Goal: Participate in discussion: Engage in conversation with other users on a specific topic

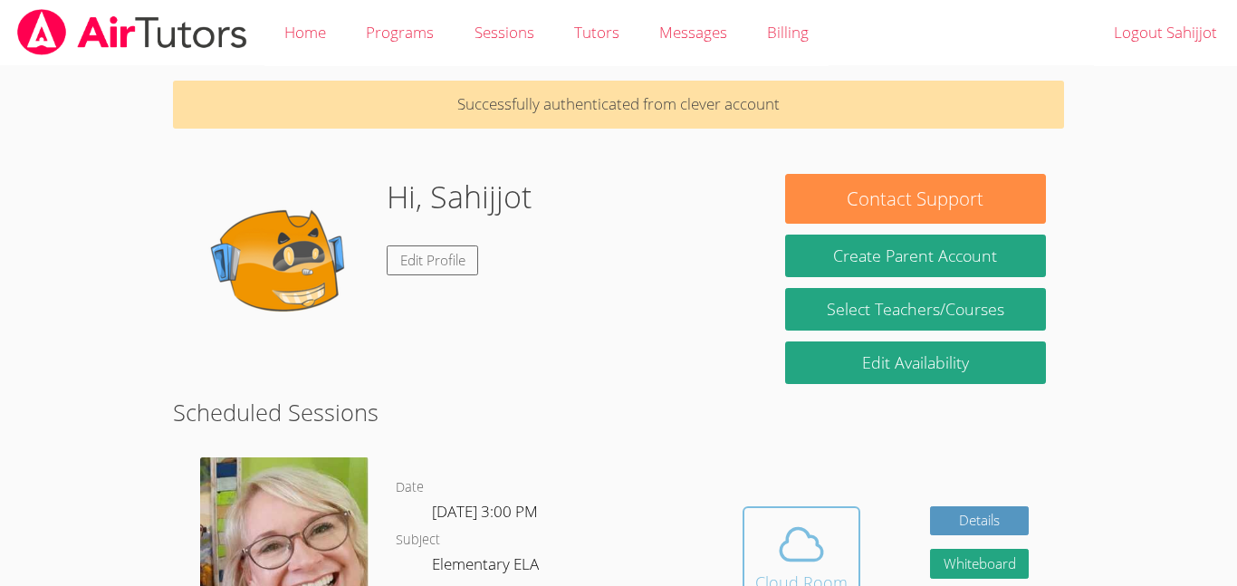
click at [765, 581] on div "Cloud Room" at bounding box center [801, 582] width 92 height 25
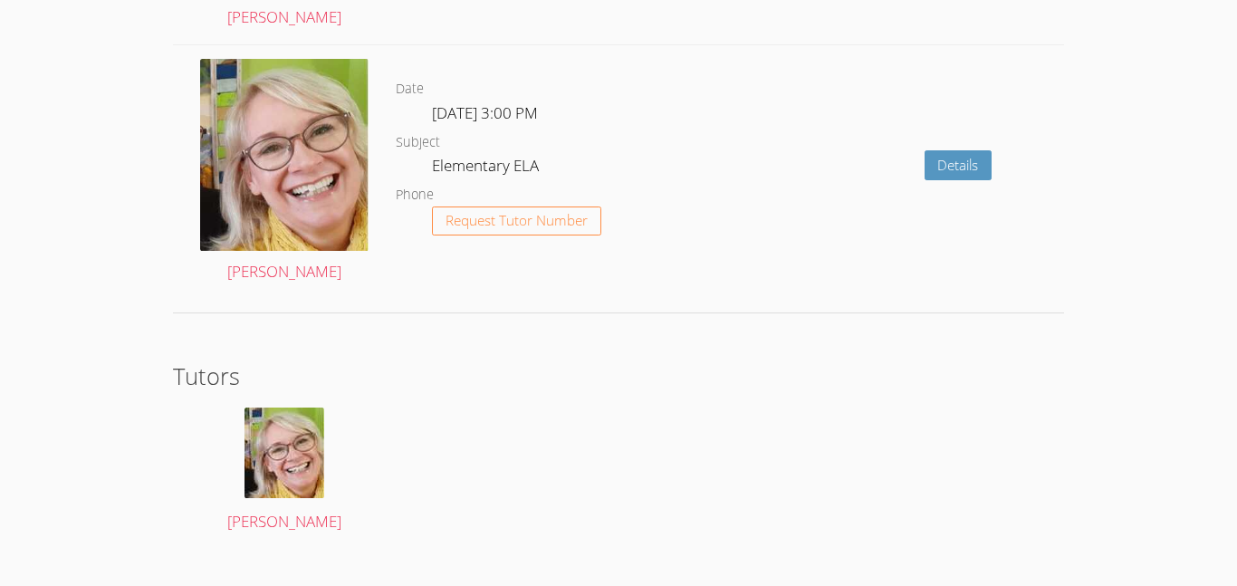
scroll to position [2684, 0]
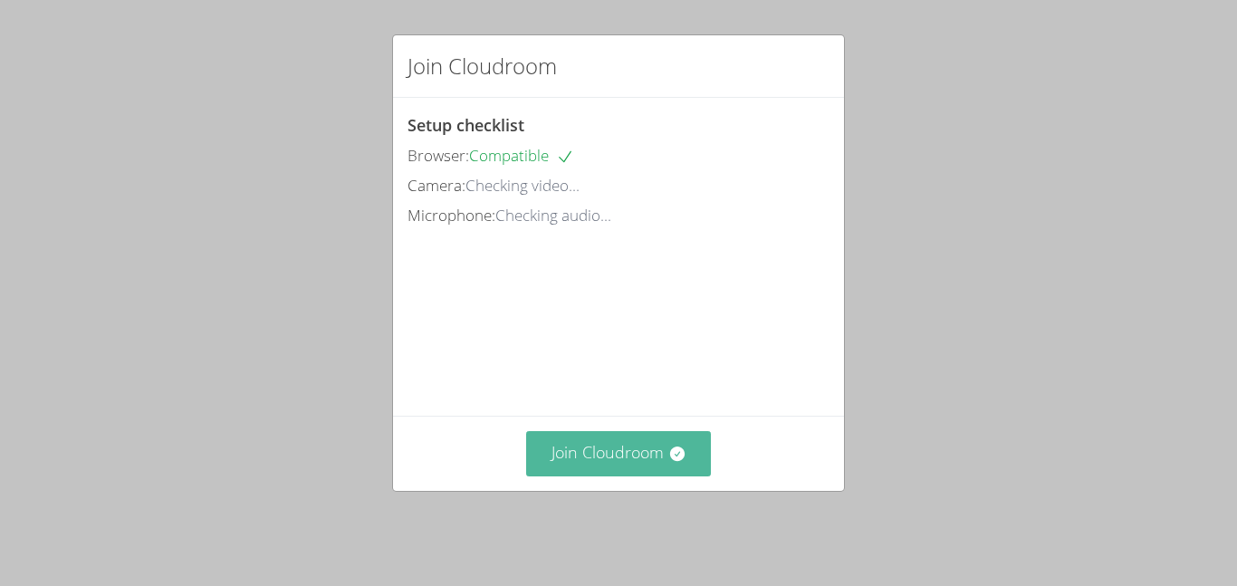
click at [664, 441] on button "Join Cloudroom" at bounding box center [619, 453] width 186 height 44
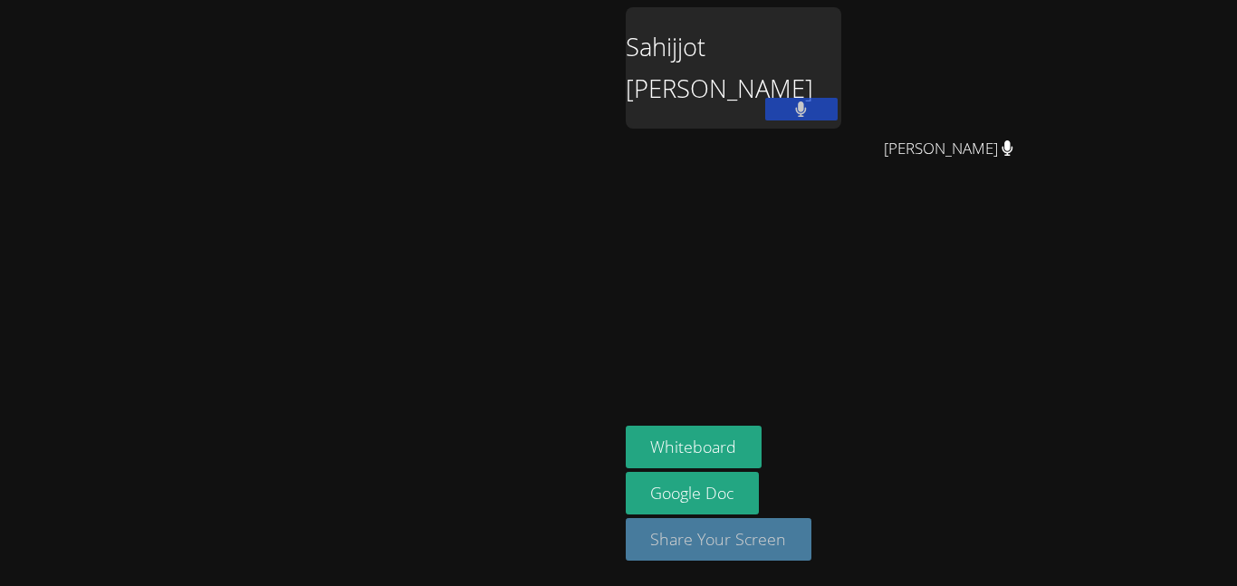
click at [813, 539] on button "Share Your Screen" at bounding box center [719, 539] width 187 height 43
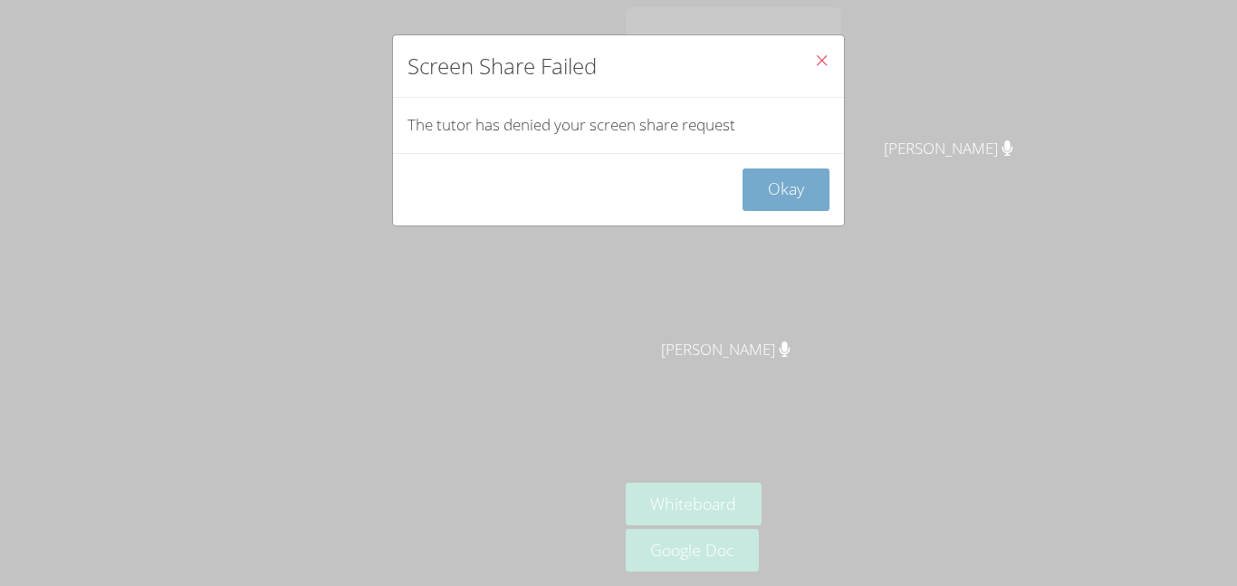
drag, startPoint x: 782, startPoint y: 204, endPoint x: 788, endPoint y: 190, distance: 15.0
click at [788, 190] on button "Okay" at bounding box center [786, 189] width 87 height 43
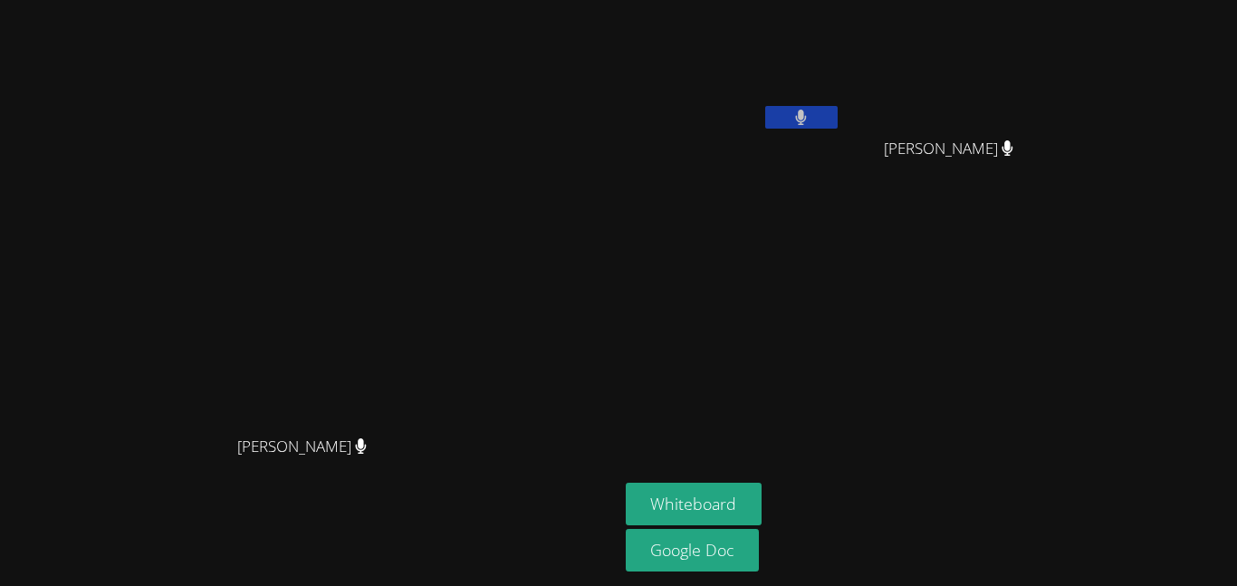
click at [1072, 238] on aside "Sahijjot [PERSON_NAME] [PERSON_NAME] [PERSON_NAME] Whiteboard Google Doc" at bounding box center [845, 293] width 453 height 586
click at [838, 130] on div at bounding box center [801, 119] width 72 height 27
click at [838, 126] on button at bounding box center [801, 117] width 72 height 23
click at [838, 116] on button at bounding box center [801, 117] width 72 height 23
click at [811, 120] on icon at bounding box center [801, 117] width 19 height 15
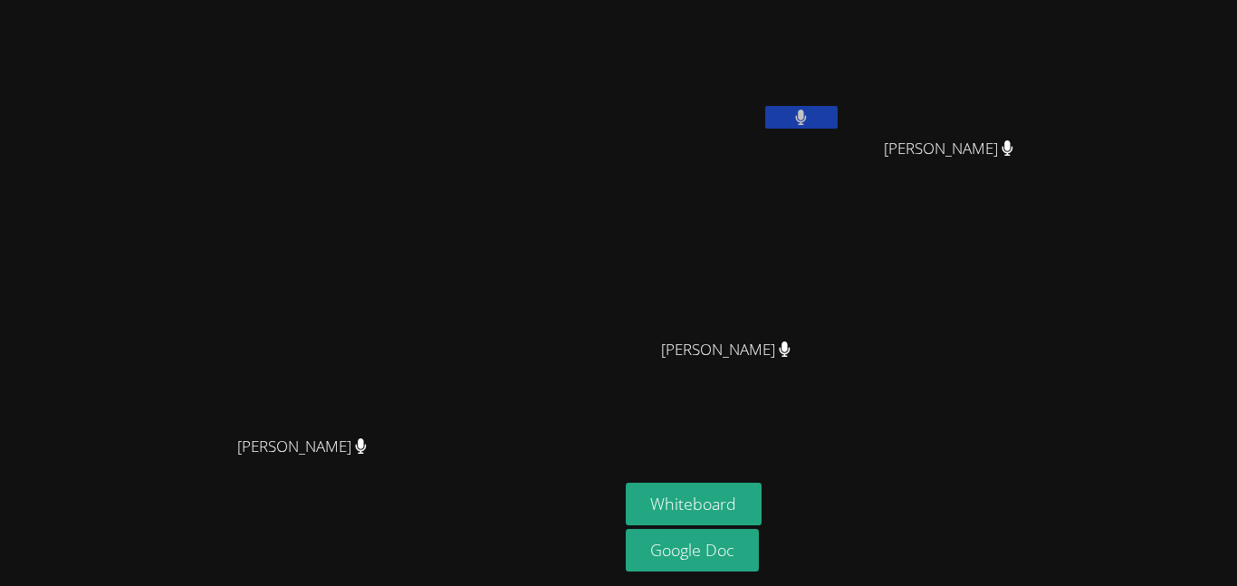
click at [838, 120] on button at bounding box center [801, 117] width 72 height 23
click at [811, 120] on icon at bounding box center [801, 117] width 19 height 15
click at [838, 120] on button at bounding box center [801, 117] width 72 height 23
click at [838, 118] on button at bounding box center [801, 117] width 72 height 23
click at [807, 122] on icon at bounding box center [801, 117] width 12 height 15
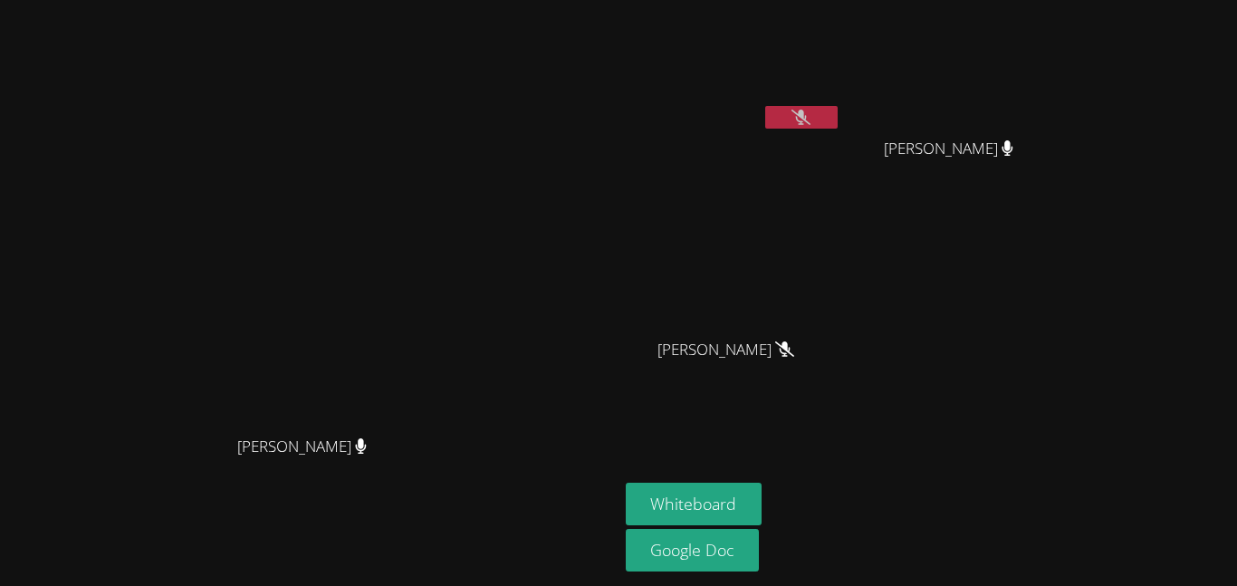
click at [838, 125] on button at bounding box center [801, 117] width 72 height 23
click at [445, 120] on video at bounding box center [309, 257] width 272 height 340
click at [841, 103] on video at bounding box center [734, 67] width 216 height 121
click at [807, 120] on icon at bounding box center [801, 117] width 11 height 15
click at [838, 111] on button at bounding box center [801, 117] width 72 height 23
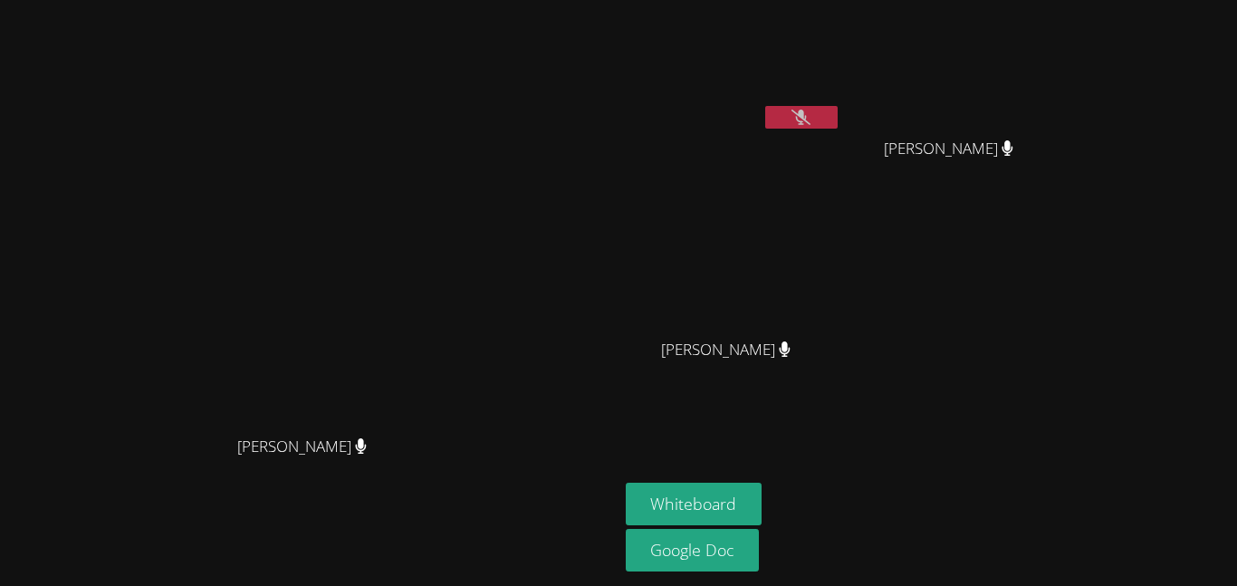
click at [838, 127] on button at bounding box center [801, 117] width 72 height 23
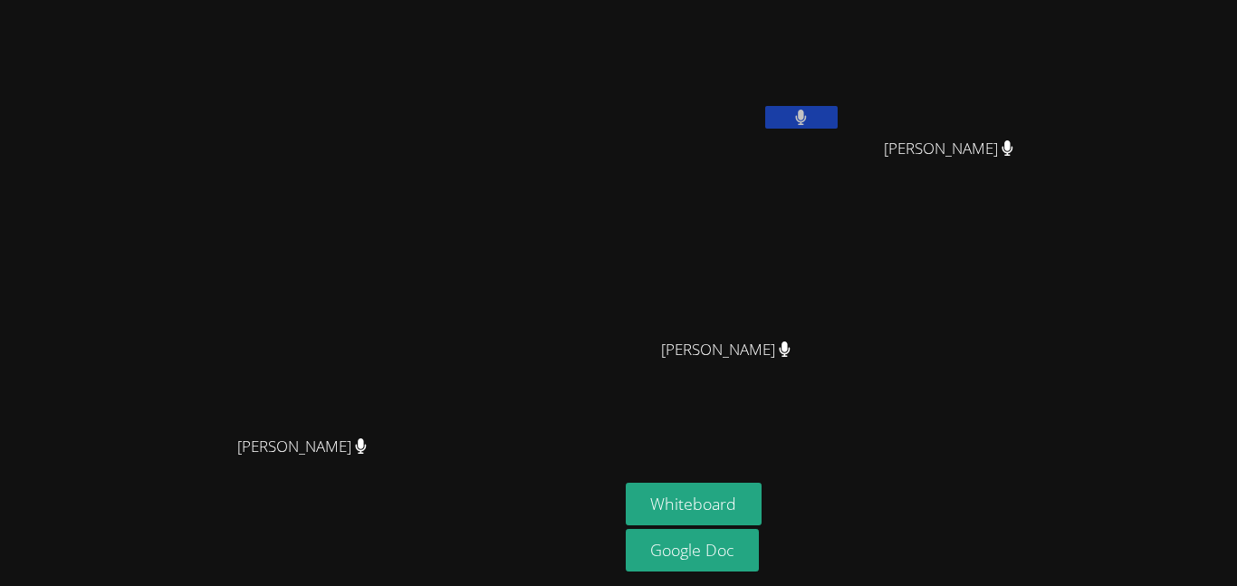
click at [838, 127] on button at bounding box center [801, 117] width 72 height 23
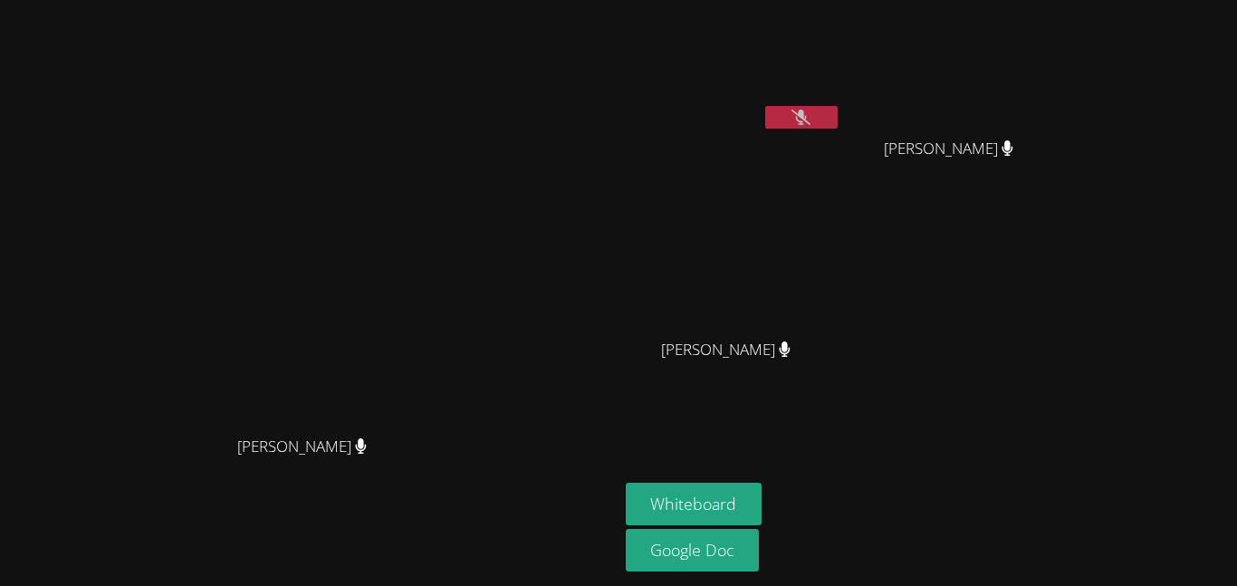
click at [838, 127] on button at bounding box center [801, 117] width 72 height 23
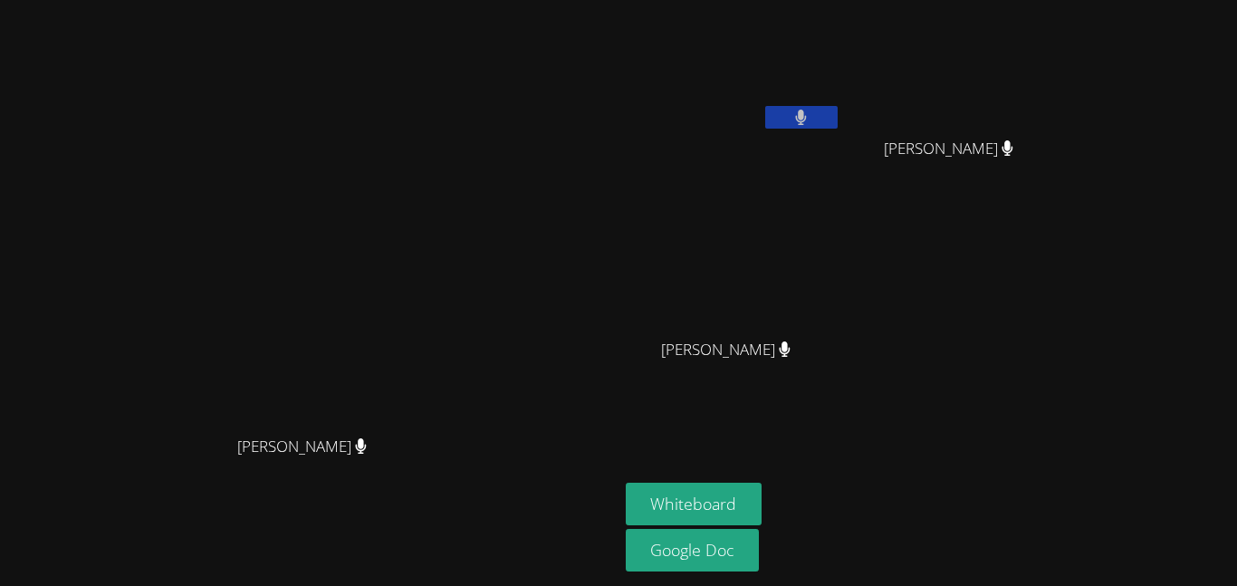
click at [838, 127] on button at bounding box center [801, 117] width 72 height 23
click at [367, 460] on span "[PERSON_NAME]" at bounding box center [302, 447] width 130 height 26
click at [366, 454] on icon at bounding box center [360, 445] width 11 height 15
click at [439, 488] on div "[PERSON_NAME]" at bounding box center [309, 463] width 604 height 72
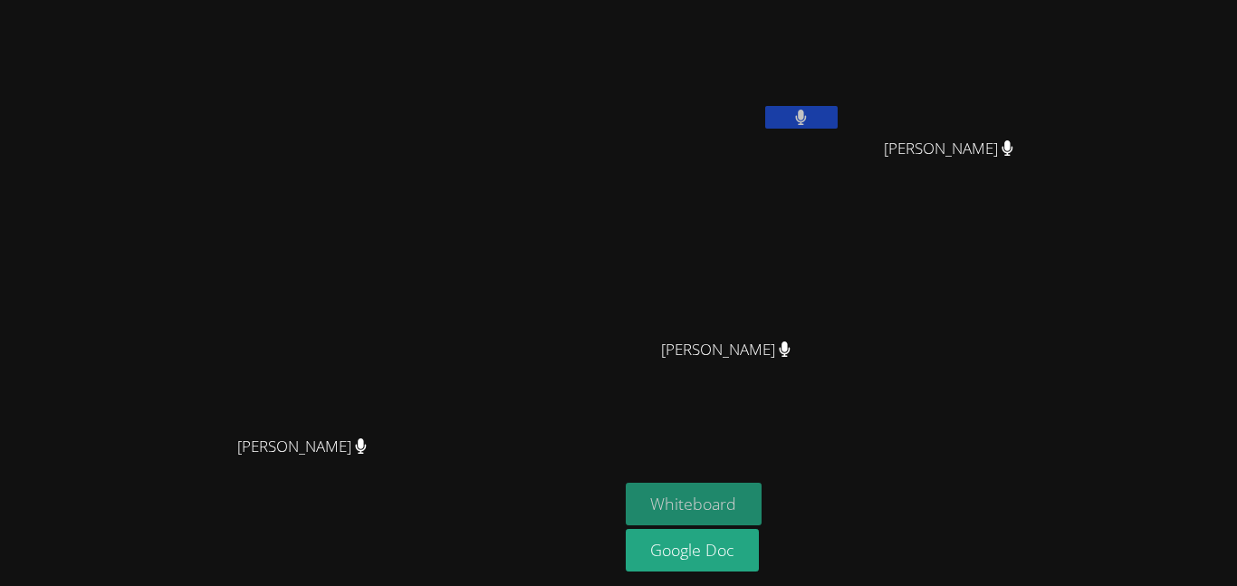
click at [763, 496] on button "Whiteboard" at bounding box center [694, 504] width 137 height 43
click at [763, 483] on button "Whiteboard" at bounding box center [694, 504] width 137 height 43
click at [838, 122] on button at bounding box center [801, 117] width 72 height 23
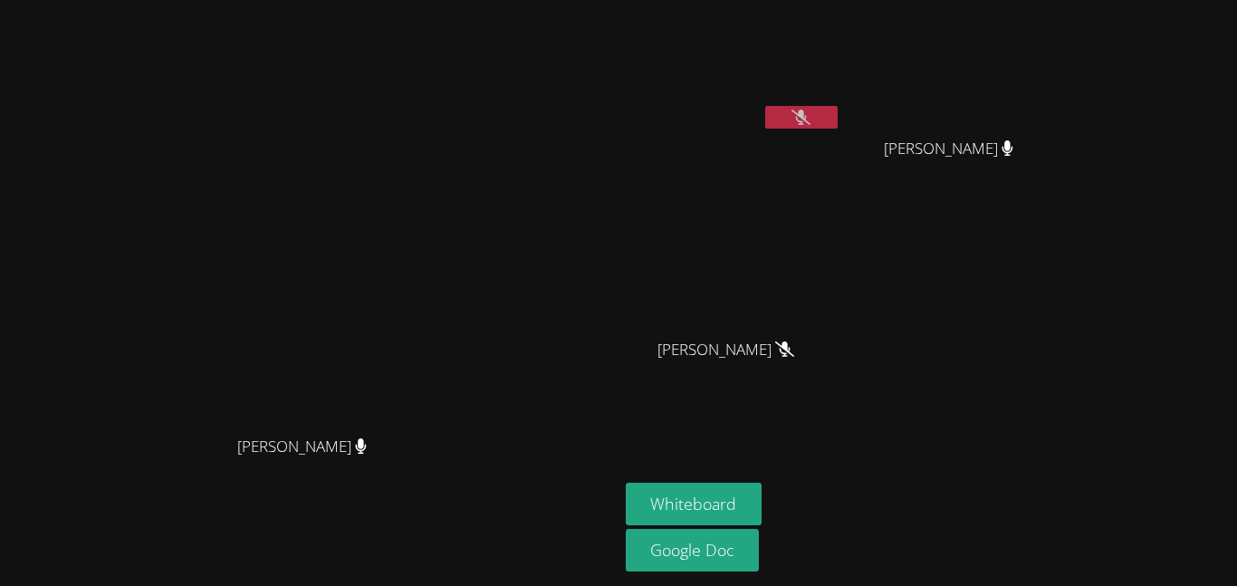
click at [841, 137] on div "Sahijjot [PERSON_NAME]" at bounding box center [734, 104] width 216 height 194
click at [838, 125] on button at bounding box center [801, 117] width 72 height 23
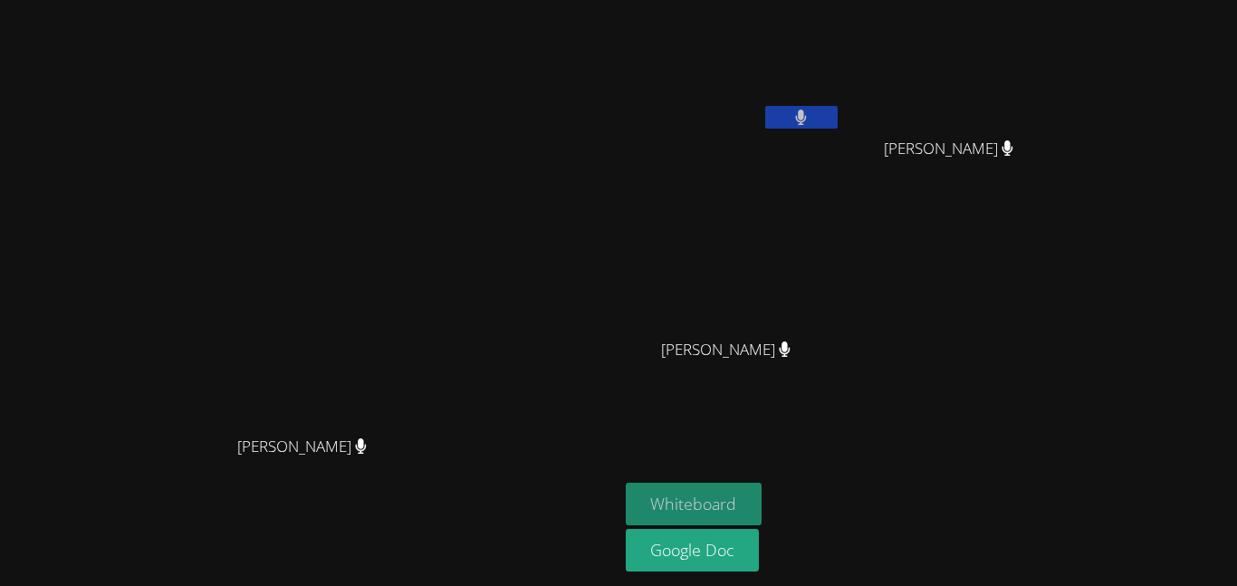
click at [763, 511] on button "Whiteboard" at bounding box center [694, 504] width 137 height 43
click at [763, 501] on button "Whiteboard" at bounding box center [694, 504] width 137 height 43
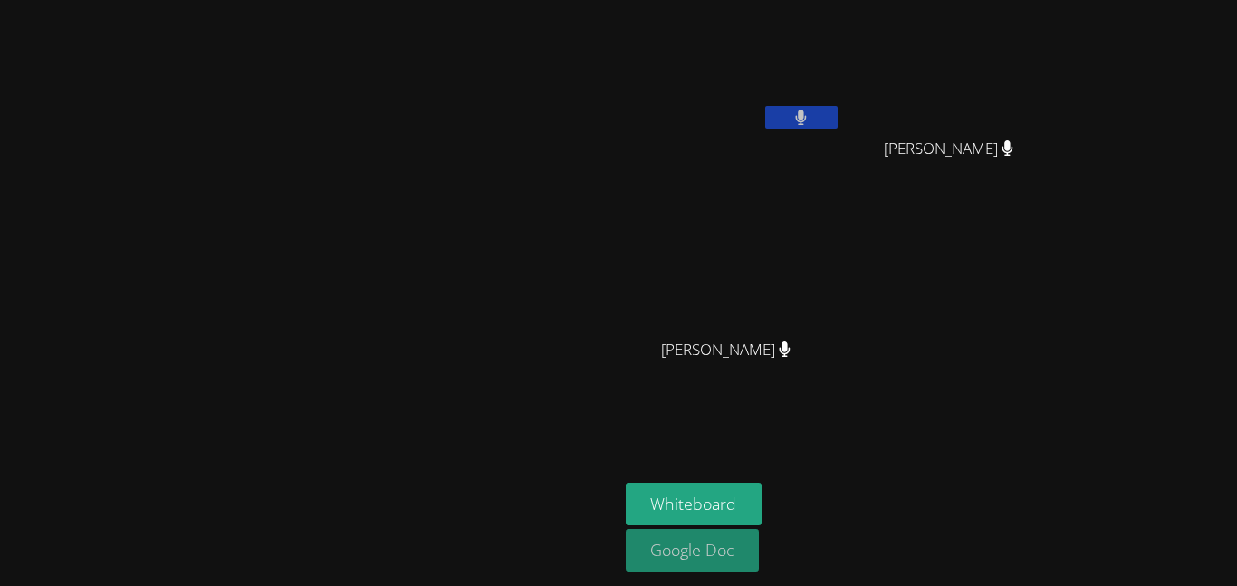
click at [760, 553] on link "Google Doc" at bounding box center [693, 550] width 134 height 43
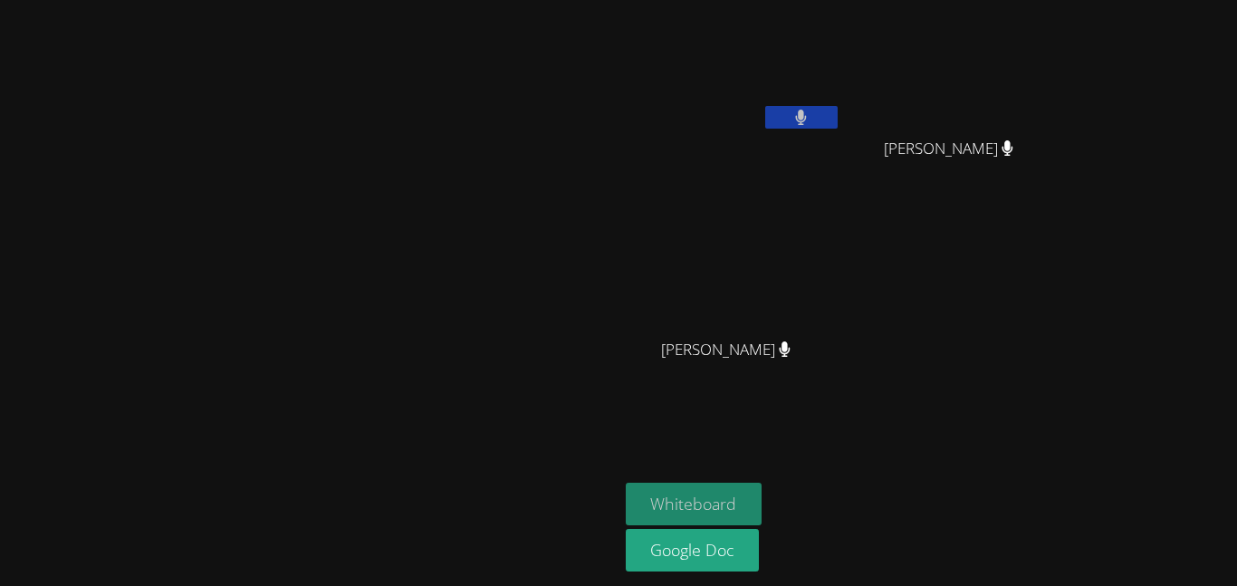
click at [763, 495] on button "Whiteboard" at bounding box center [694, 504] width 137 height 43
click at [838, 116] on button at bounding box center [801, 117] width 72 height 23
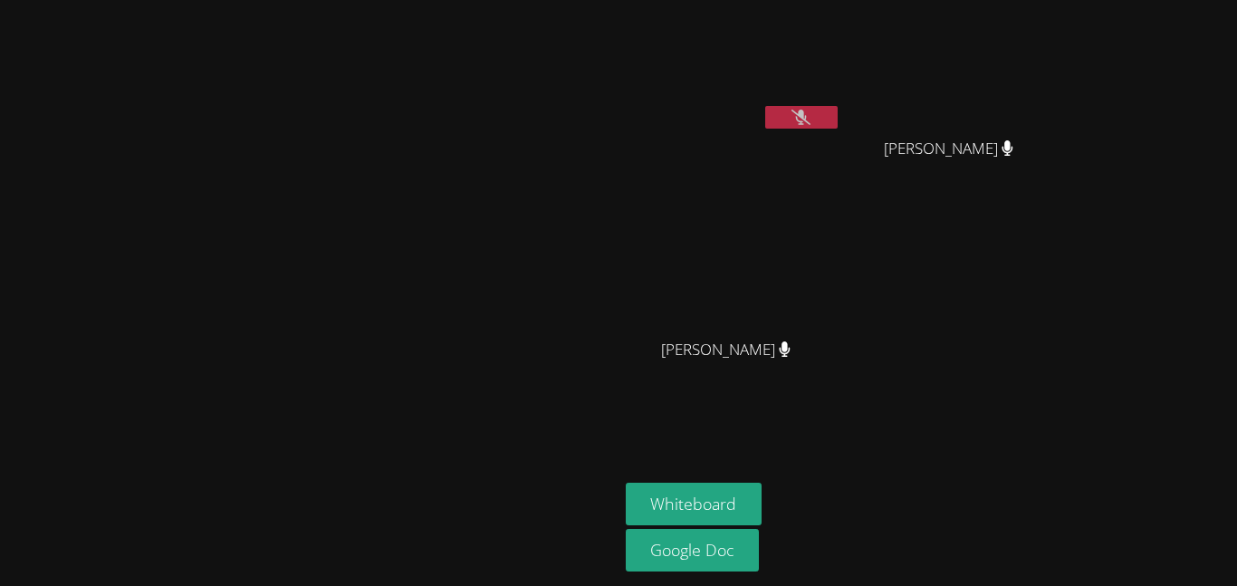
click at [811, 116] on icon at bounding box center [801, 117] width 19 height 15
click at [838, 116] on button at bounding box center [801, 117] width 72 height 23
click at [807, 116] on icon at bounding box center [801, 117] width 12 height 15
click at [838, 116] on button at bounding box center [801, 117] width 72 height 23
click at [811, 116] on icon at bounding box center [801, 117] width 19 height 15
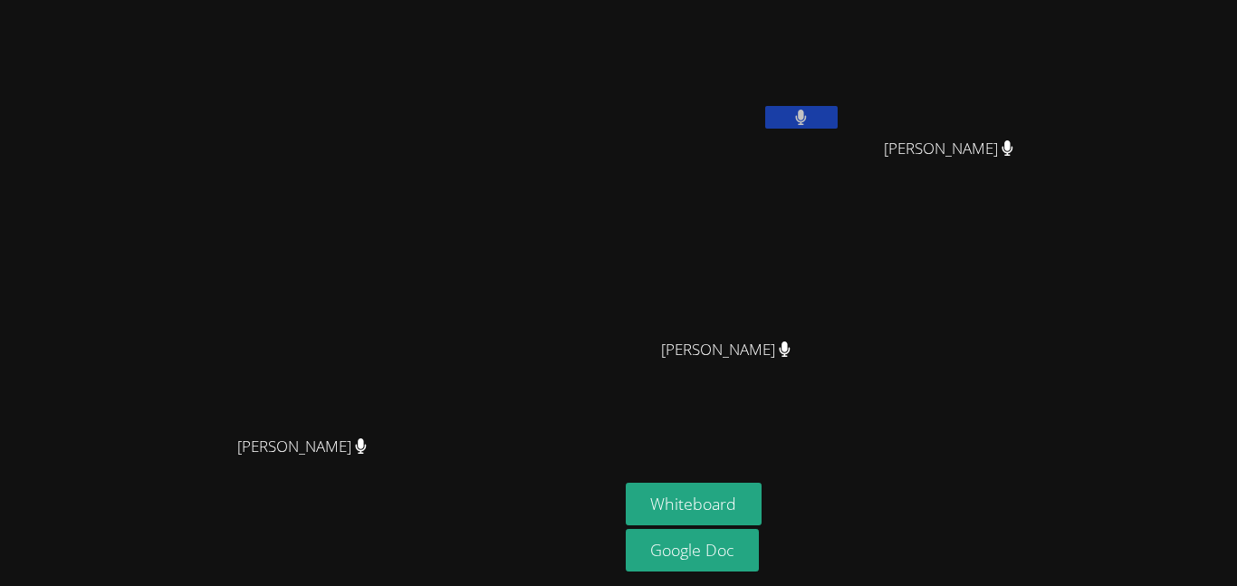
click at [838, 106] on button at bounding box center [801, 117] width 72 height 23
click at [838, 109] on button at bounding box center [801, 117] width 72 height 23
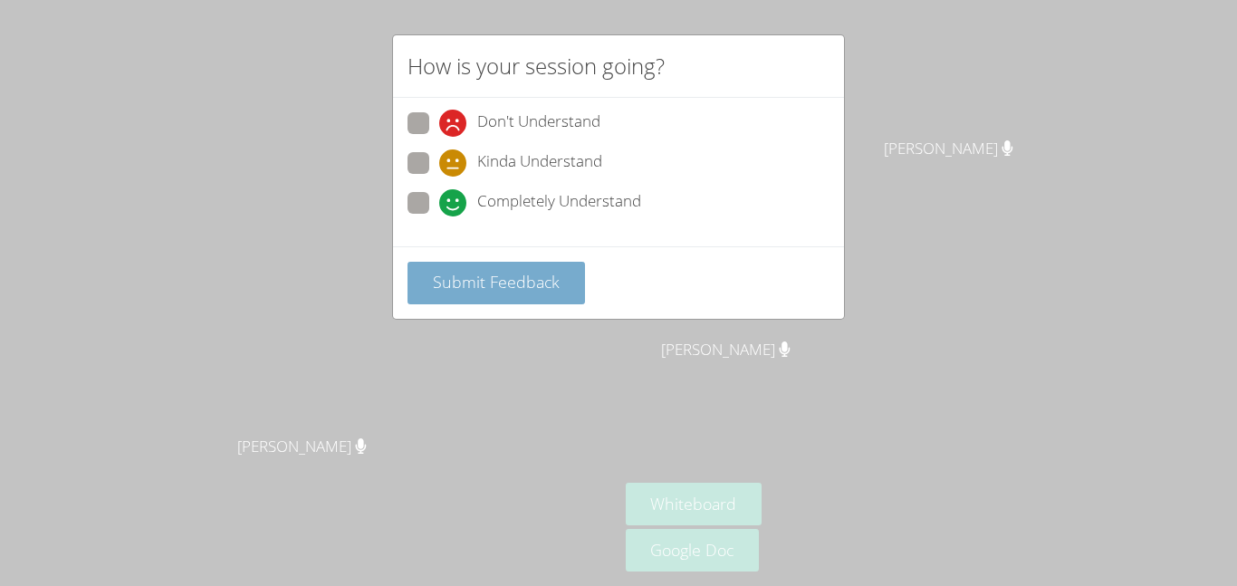
click at [484, 293] on button "Submit Feedback" at bounding box center [497, 283] width 178 height 43
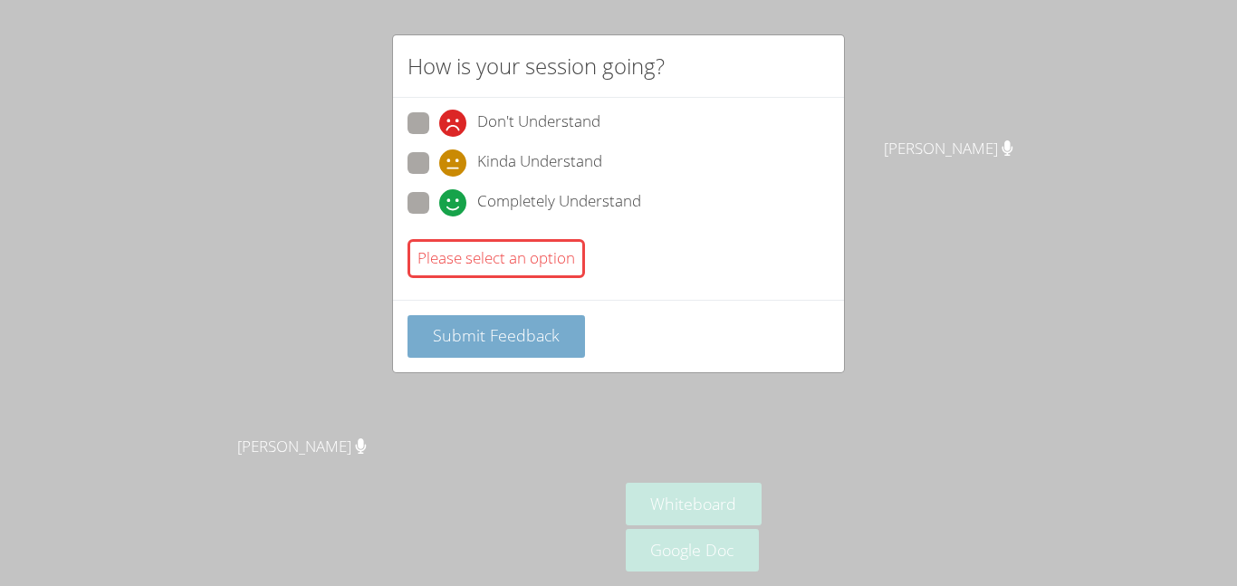
click at [569, 333] on button "Submit Feedback" at bounding box center [497, 336] width 178 height 43
click at [543, 350] on button "Submit Feedback" at bounding box center [497, 336] width 178 height 43
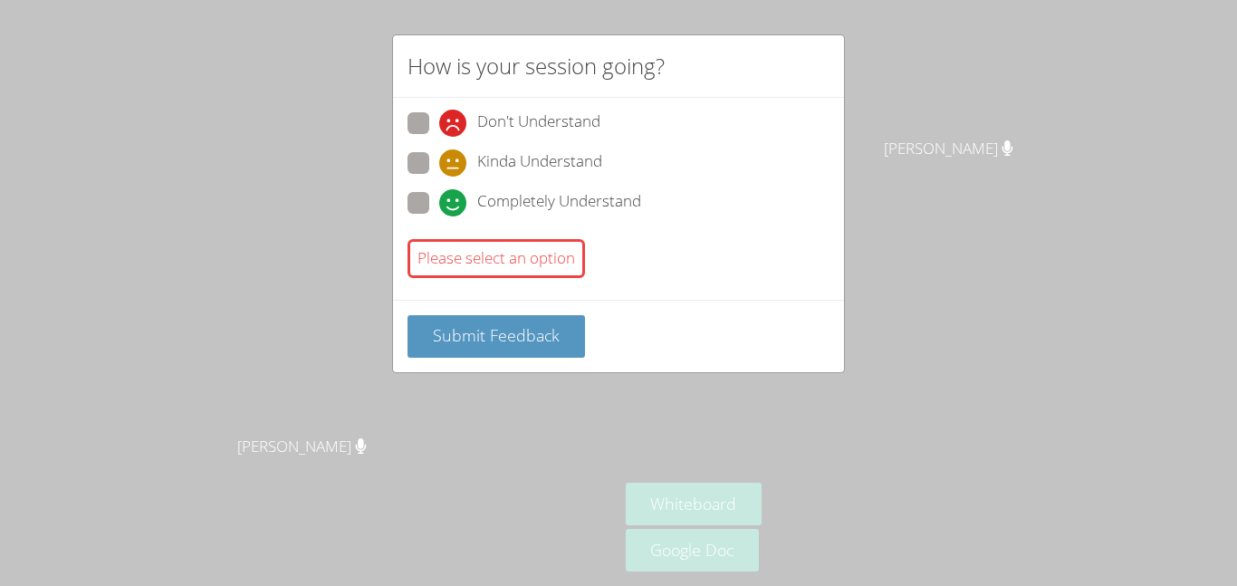
click at [482, 270] on div "Please select an option" at bounding box center [497, 258] width 178 height 39
click at [439, 216] on span at bounding box center [439, 216] width 0 height 0
click at [439, 192] on input "Completely Understand" at bounding box center [446, 199] width 15 height 15
radio input "true"
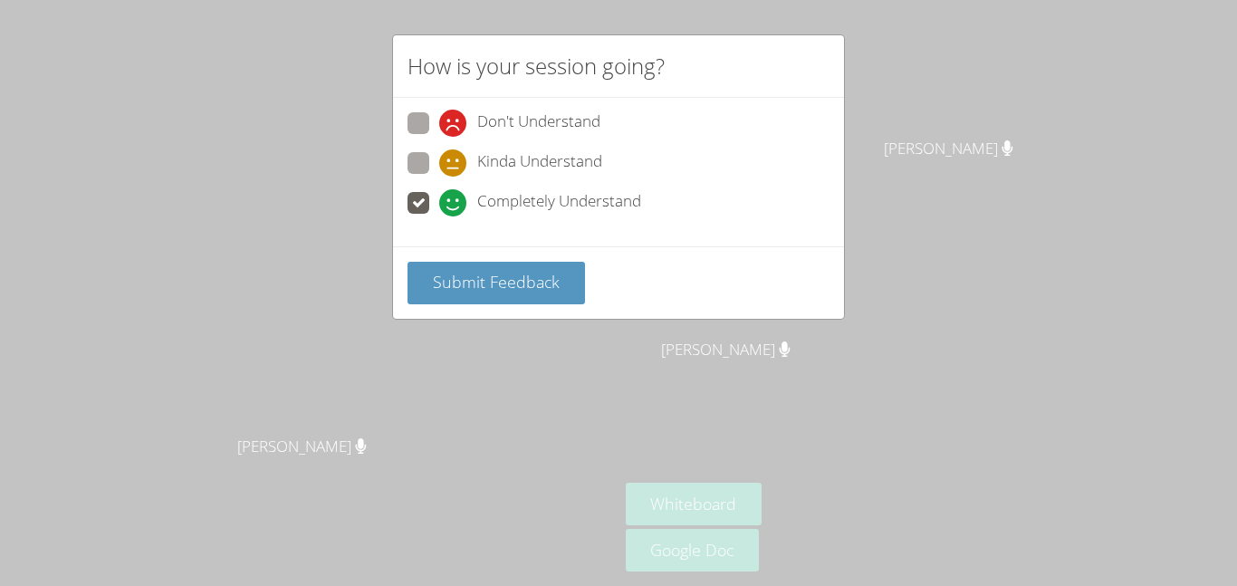
click at [438, 124] on label "Don't Understand" at bounding box center [504, 124] width 193 height 24
click at [439, 124] on input "Don't Understand" at bounding box center [446, 119] width 15 height 15
radio input "true"
click at [439, 177] on span at bounding box center [439, 177] width 0 height 0
click at [439, 168] on input "Kinda Understand" at bounding box center [446, 159] width 15 height 15
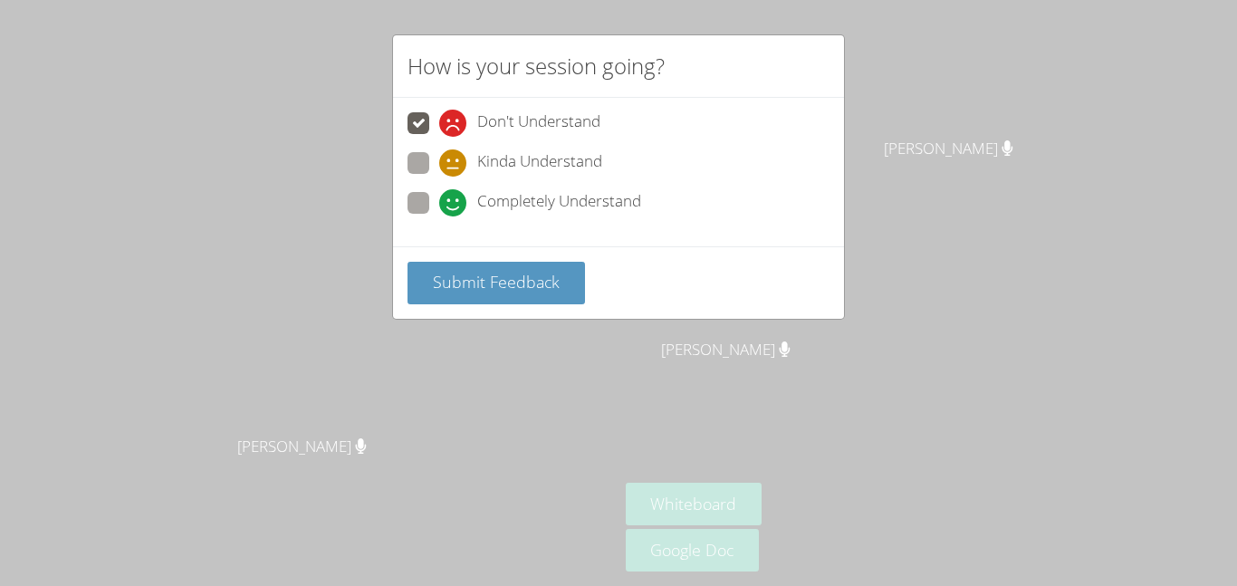
radio input "true"
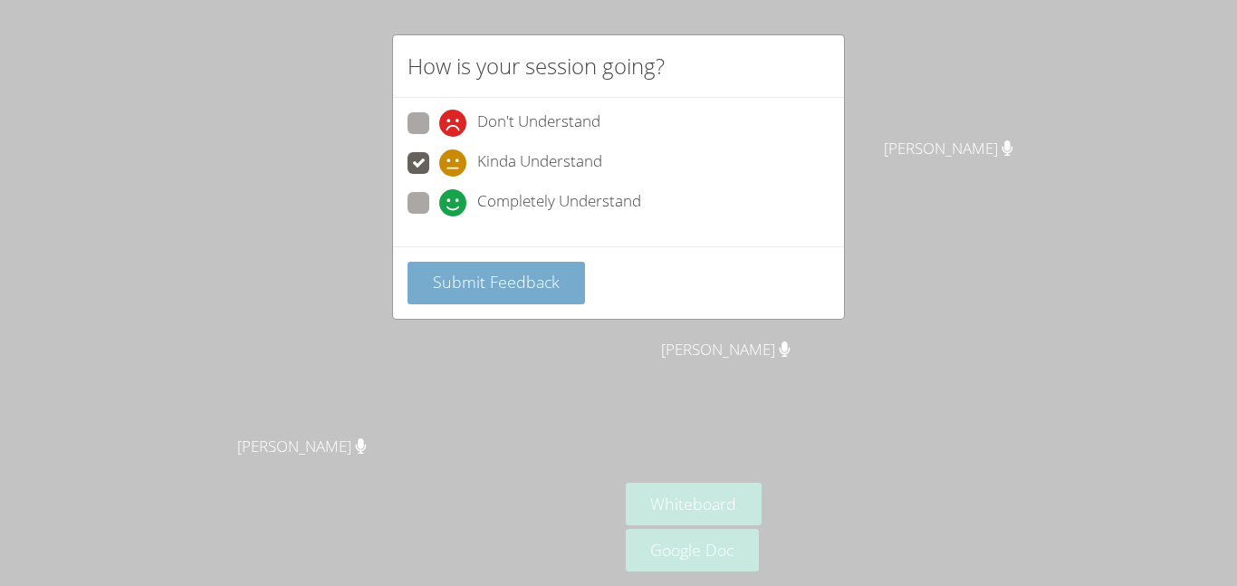
click at [503, 278] on span "Submit Feedback" at bounding box center [496, 282] width 127 height 22
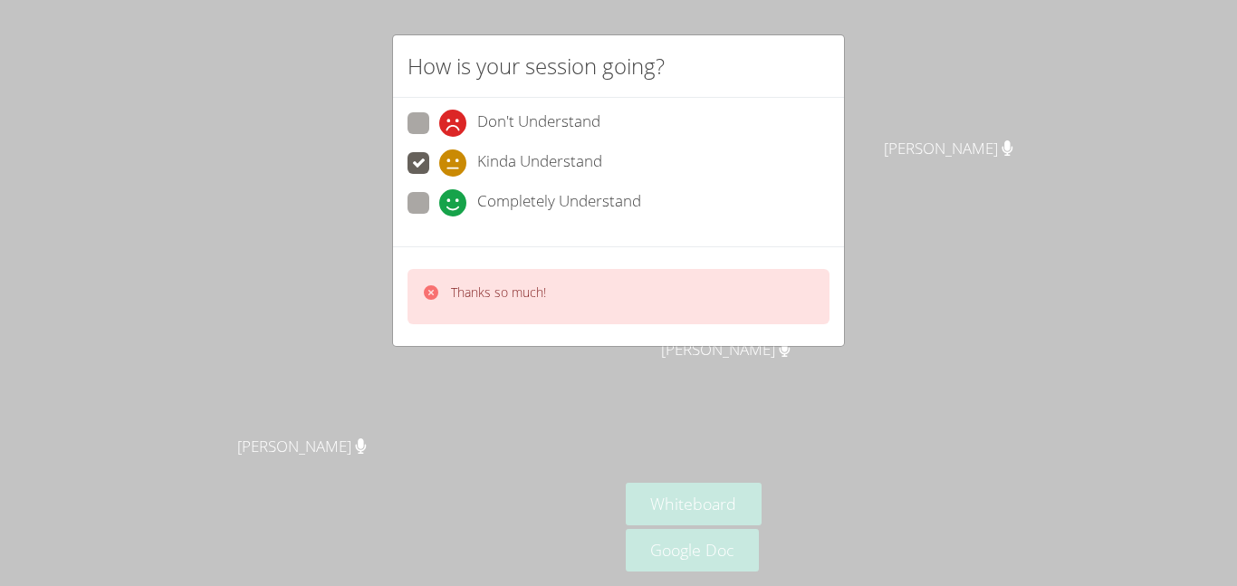
click at [429, 210] on label "Completely Understand" at bounding box center [525, 204] width 234 height 24
click at [439, 207] on input "Completely Understand" at bounding box center [446, 199] width 15 height 15
radio input "true"
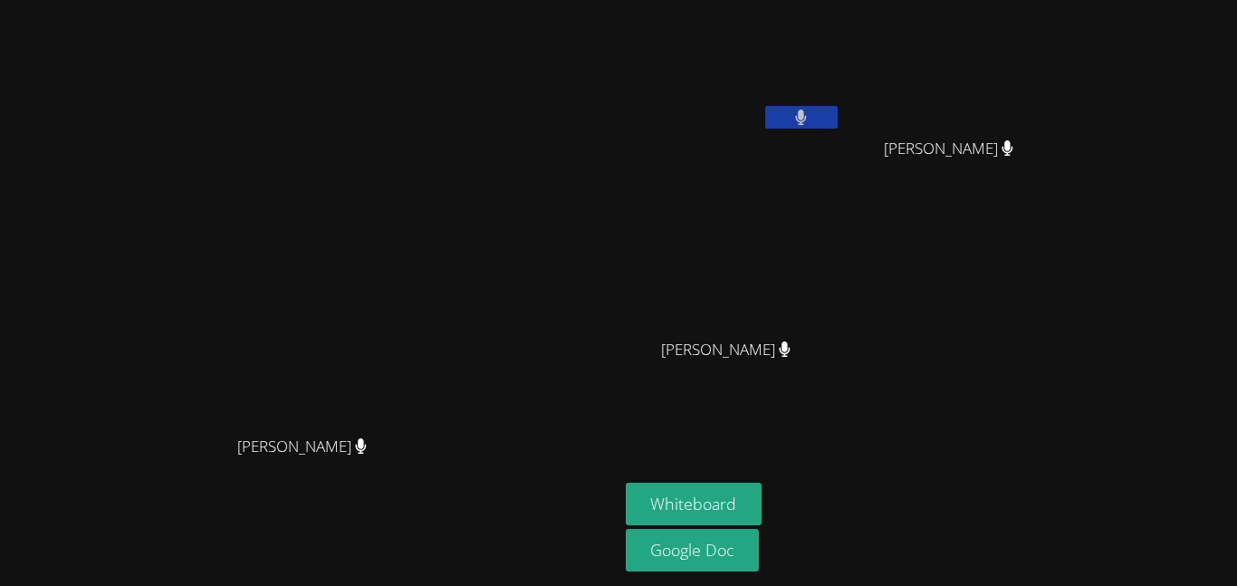
click at [807, 118] on icon at bounding box center [801, 117] width 11 height 15
click at [838, 125] on button at bounding box center [801, 117] width 72 height 23
click at [763, 494] on button "Whiteboard" at bounding box center [694, 504] width 137 height 43
